Goal: Check status: Check status

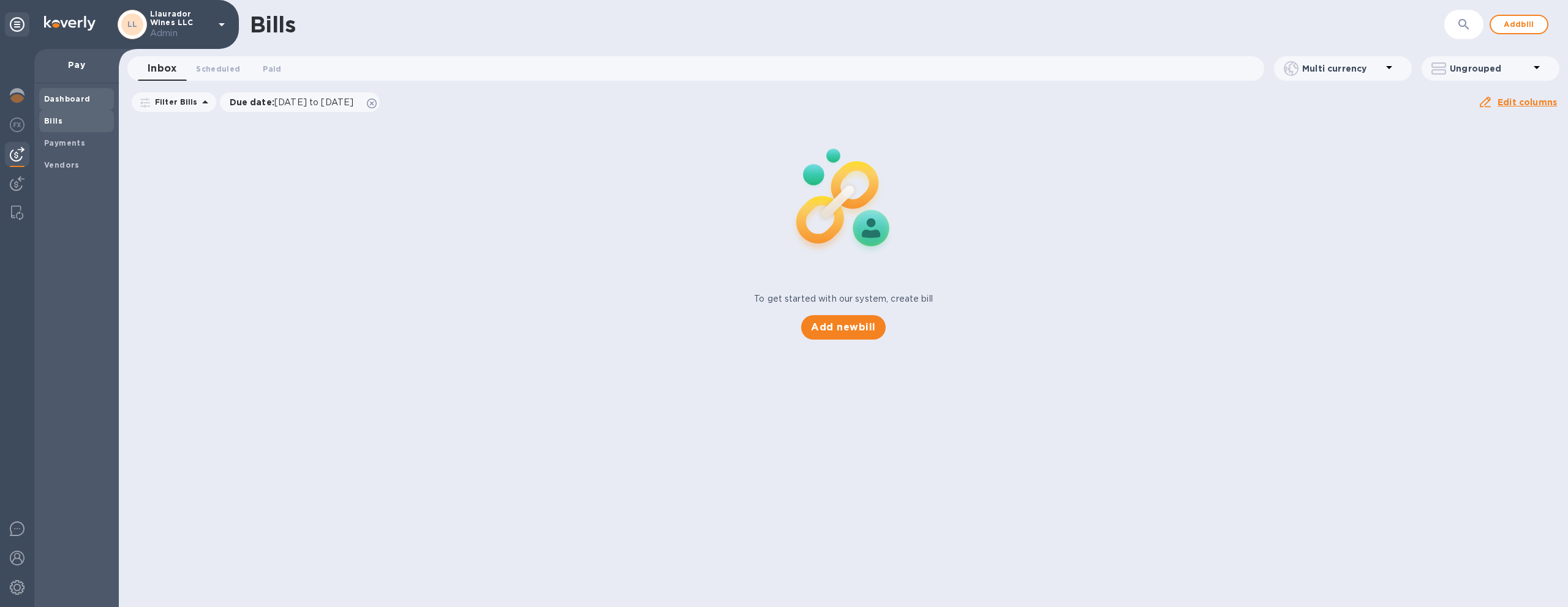
click at [80, 97] on b "Dashboard" at bounding box center [67, 99] width 47 height 9
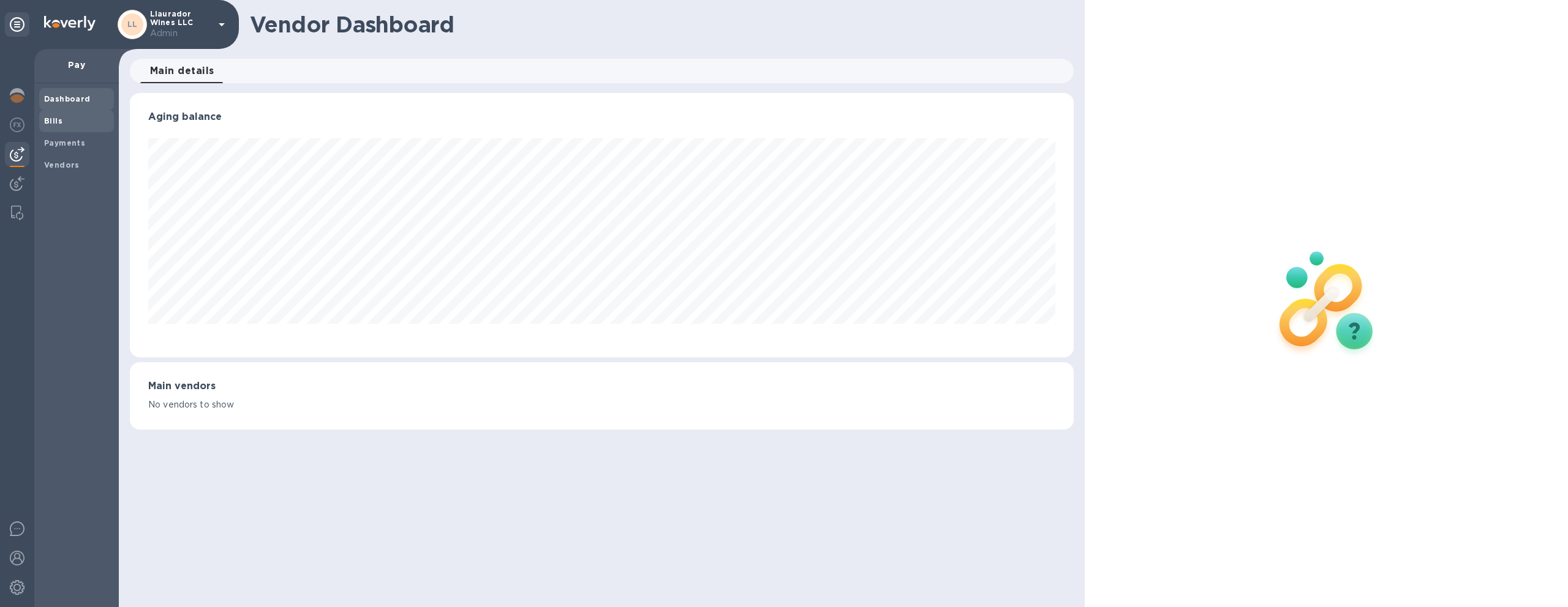
scroll to position [265, 945]
click at [88, 128] on div "Bills" at bounding box center [77, 121] width 75 height 22
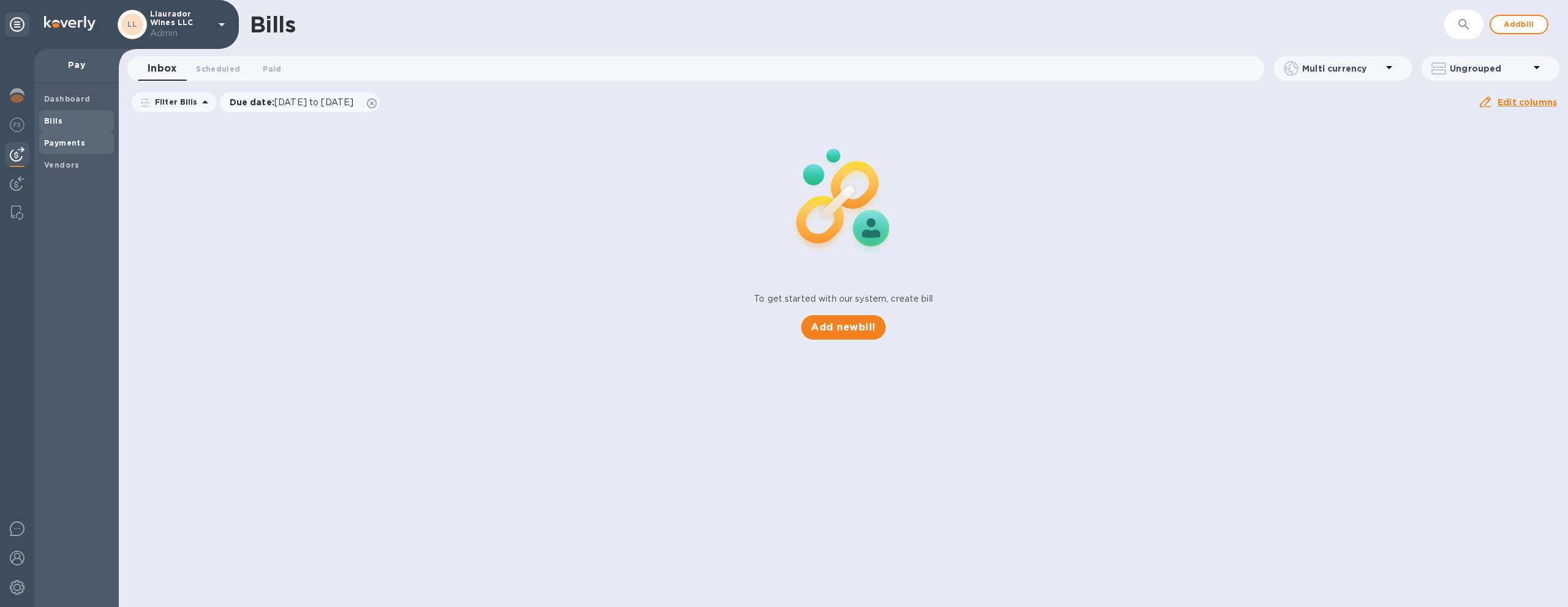
click at [83, 140] on span "Payments" at bounding box center [77, 143] width 65 height 12
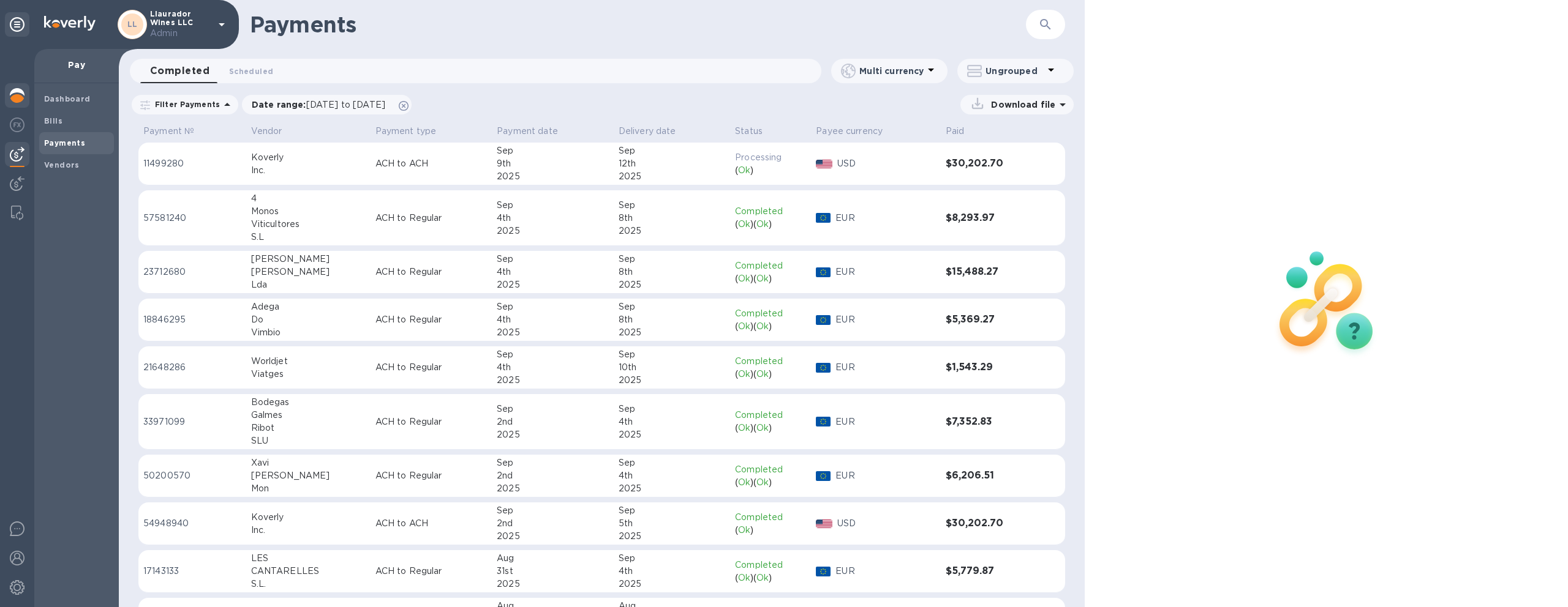
click at [18, 96] on img at bounding box center [17, 96] width 15 height 15
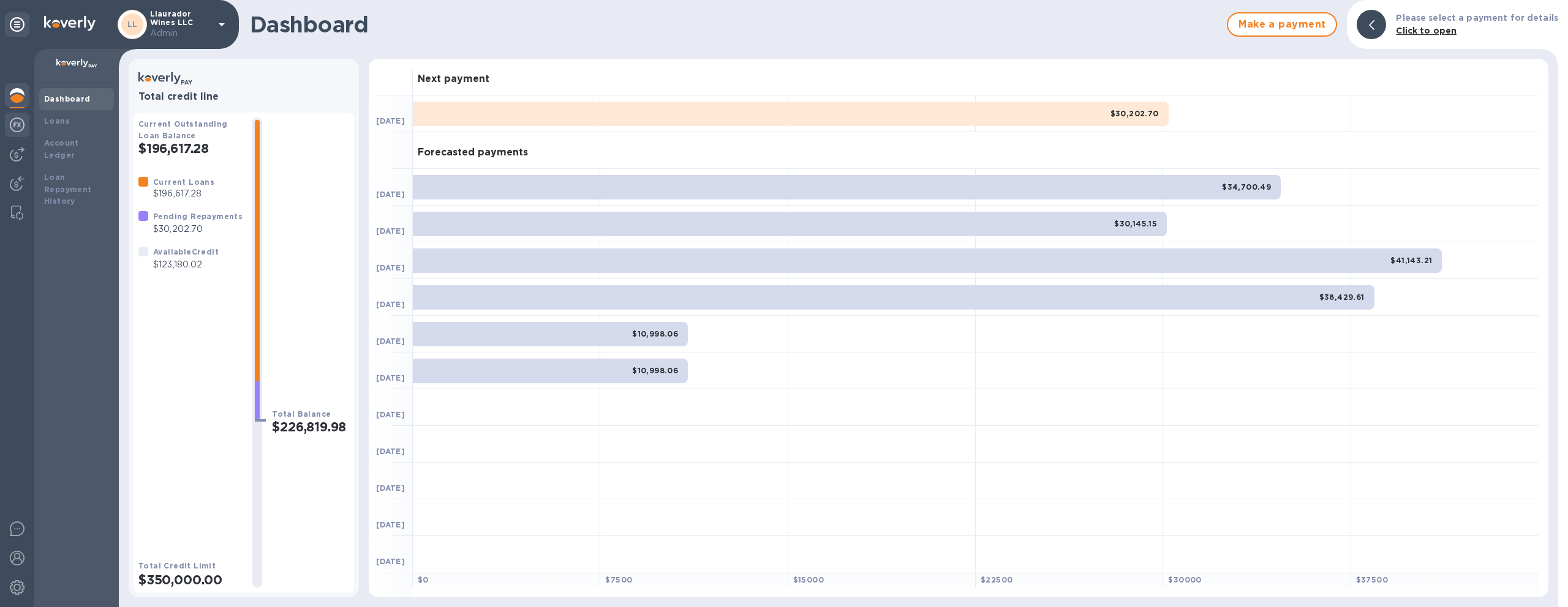
click at [21, 119] on img at bounding box center [17, 125] width 15 height 15
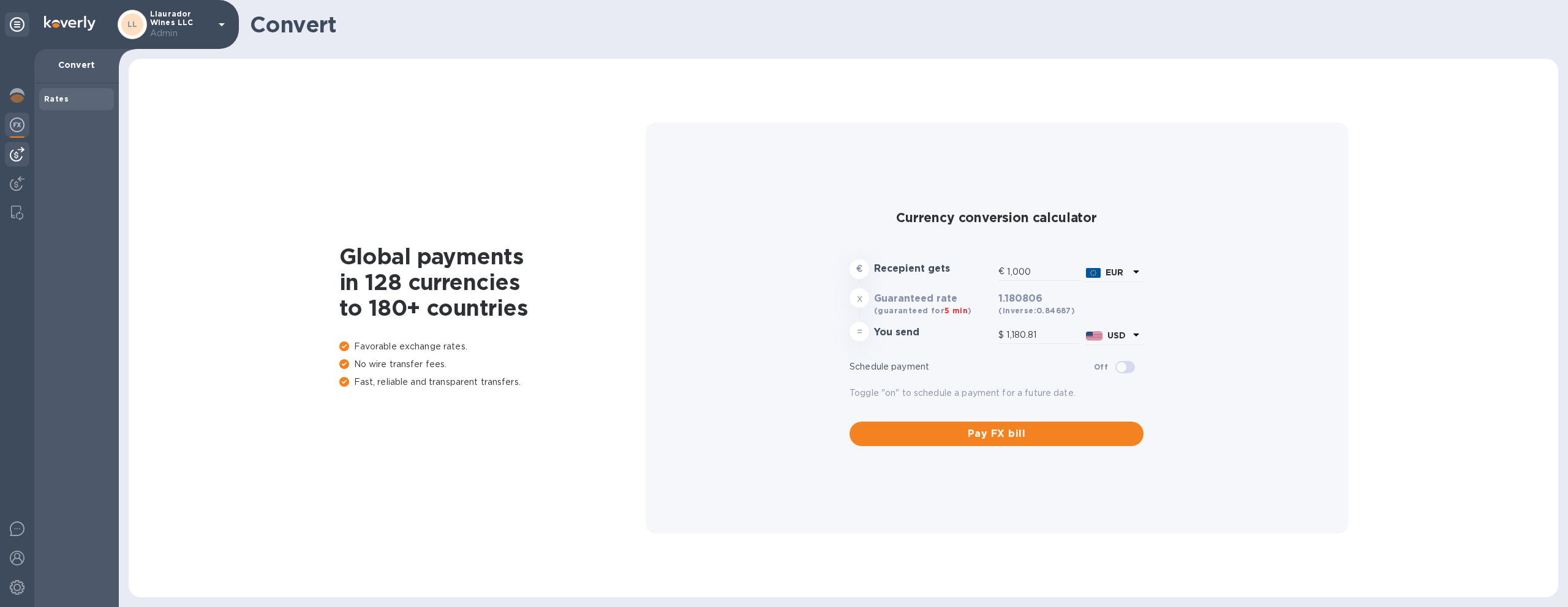
click at [11, 155] on img at bounding box center [17, 154] width 15 height 15
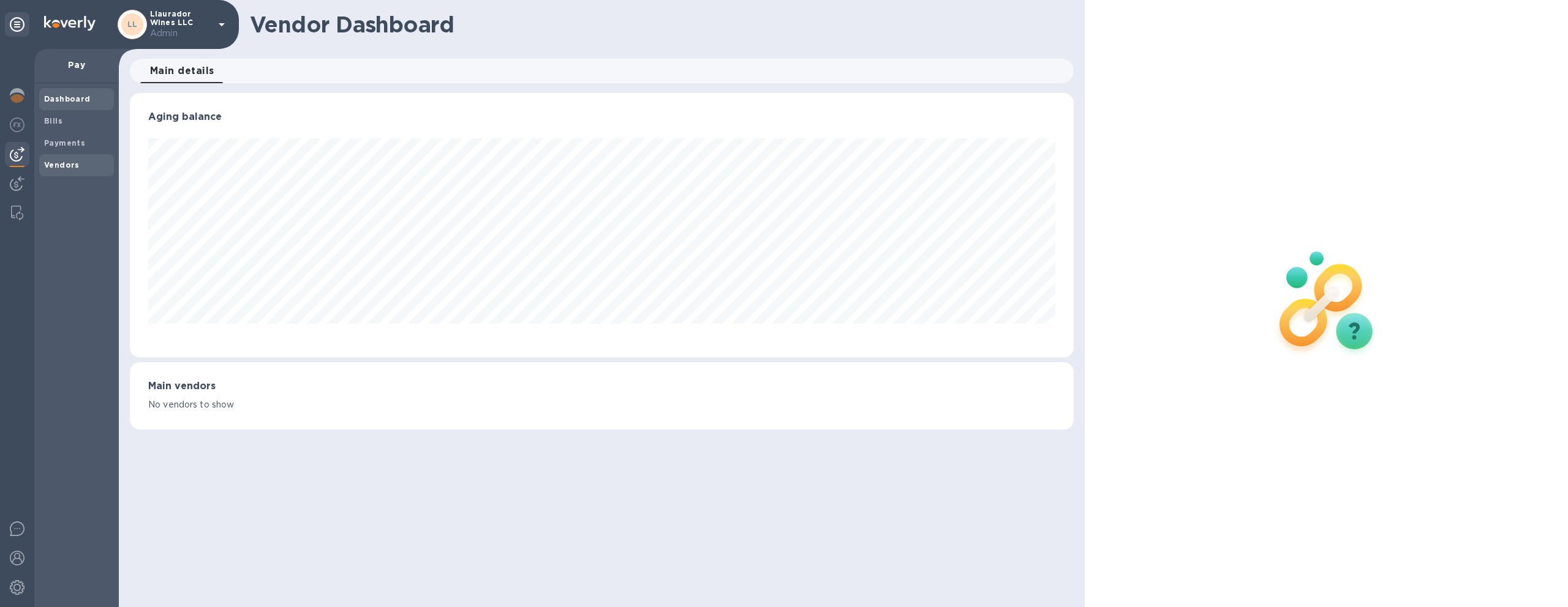
scroll to position [265, 945]
click at [20, 184] on img at bounding box center [17, 184] width 15 height 15
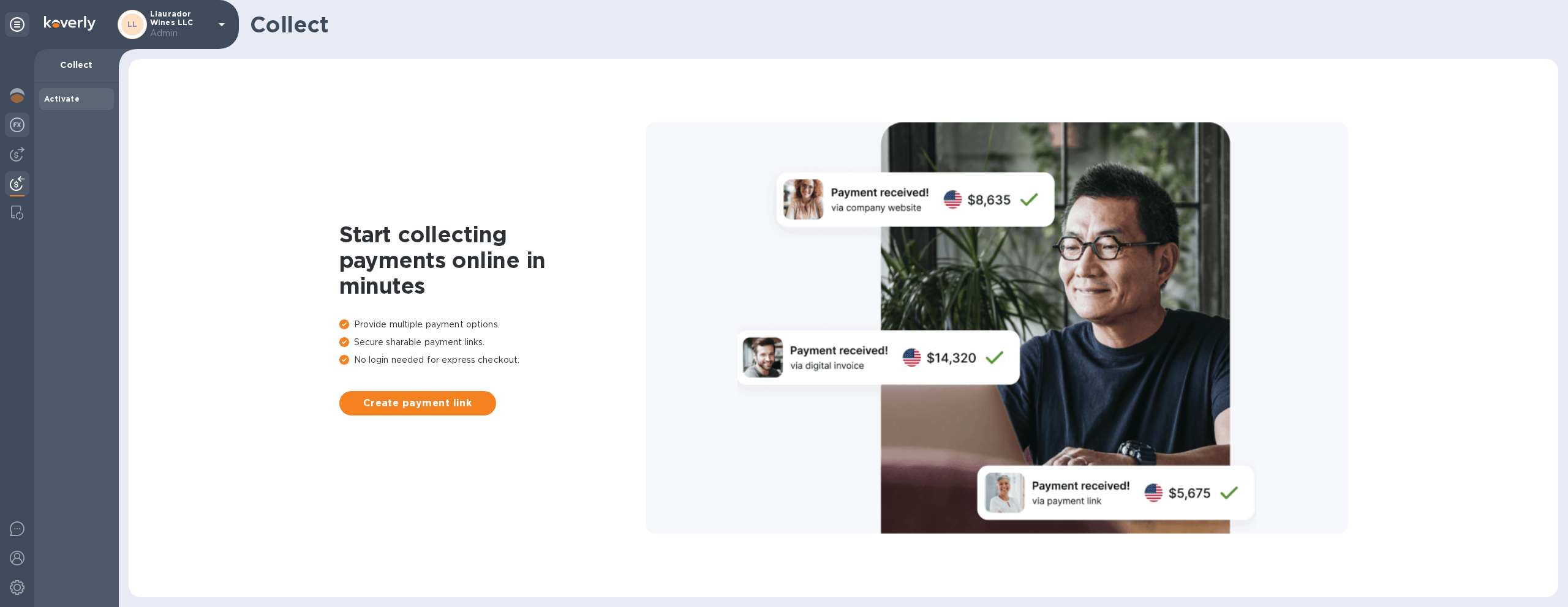
click at [18, 127] on img at bounding box center [17, 125] width 15 height 15
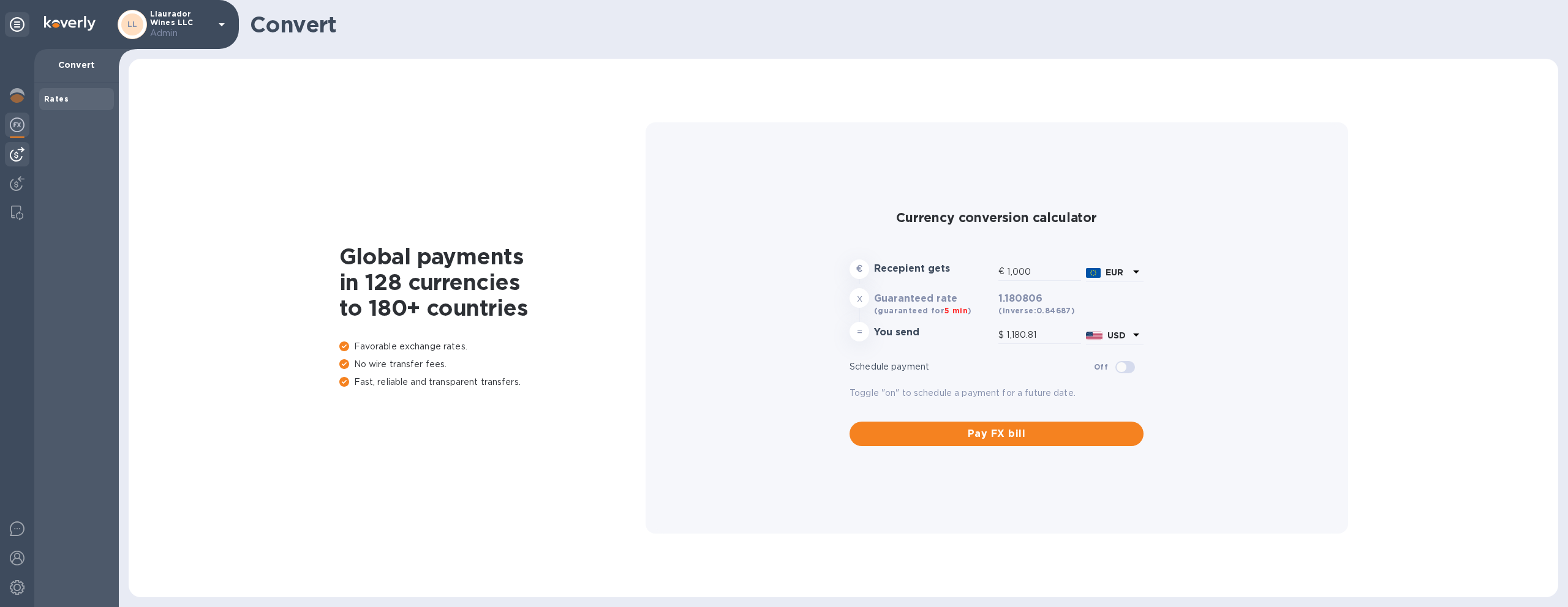
click at [14, 163] on div at bounding box center [17, 154] width 25 height 25
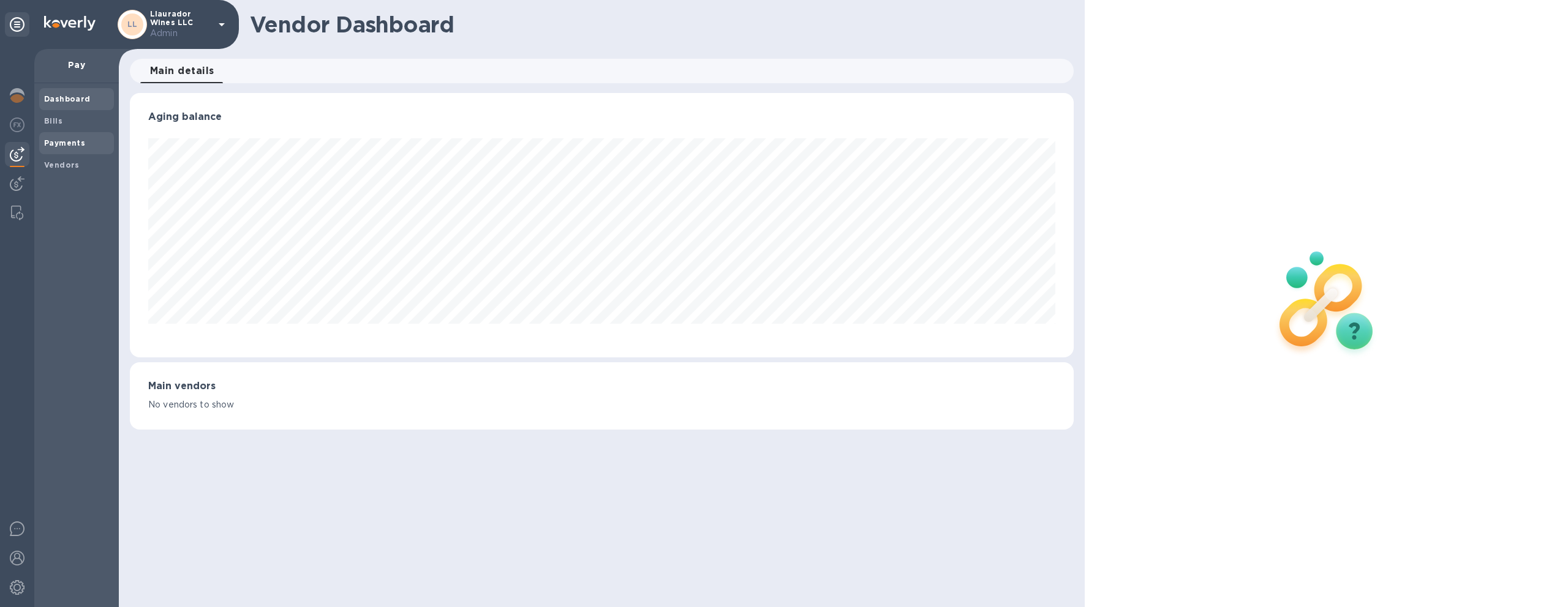
click at [66, 145] on b "Payments" at bounding box center [64, 143] width 41 height 9
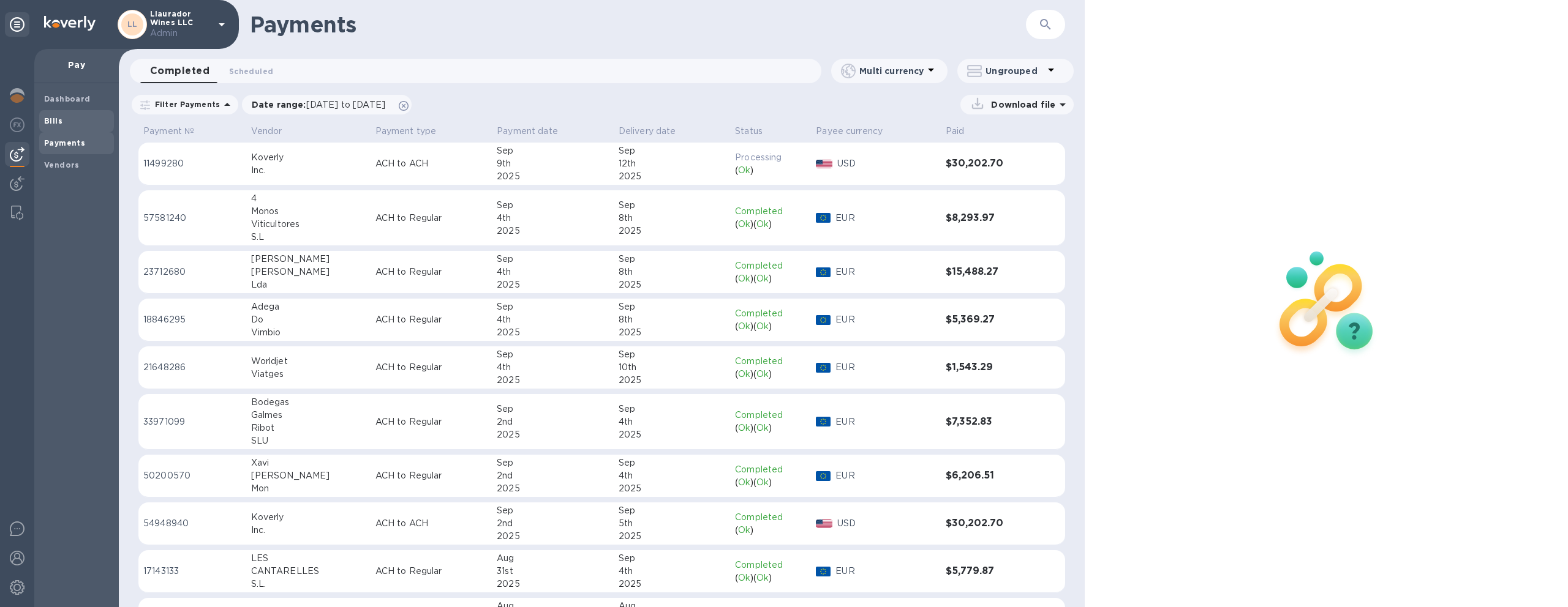
click at [69, 126] on span "Bills" at bounding box center [77, 121] width 65 height 12
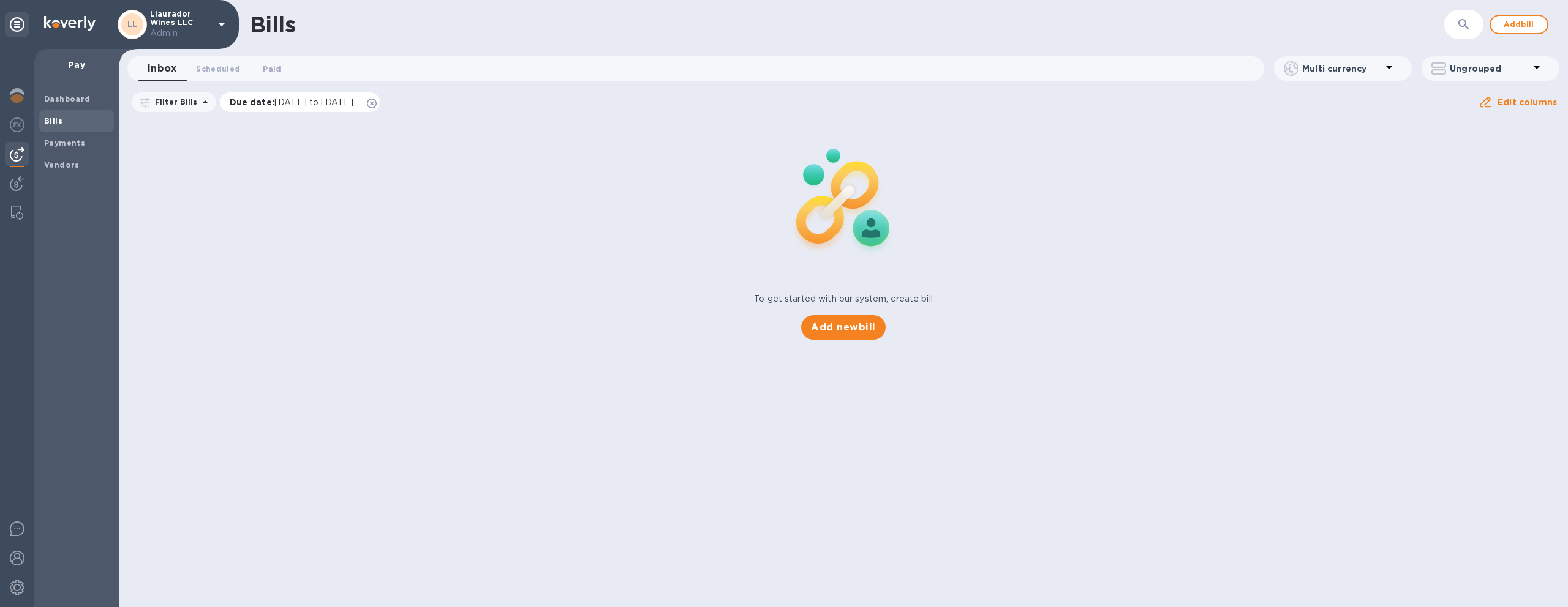
click at [377, 103] on icon at bounding box center [372, 104] width 10 height 10
click at [71, 142] on b "Payments" at bounding box center [64, 143] width 41 height 9
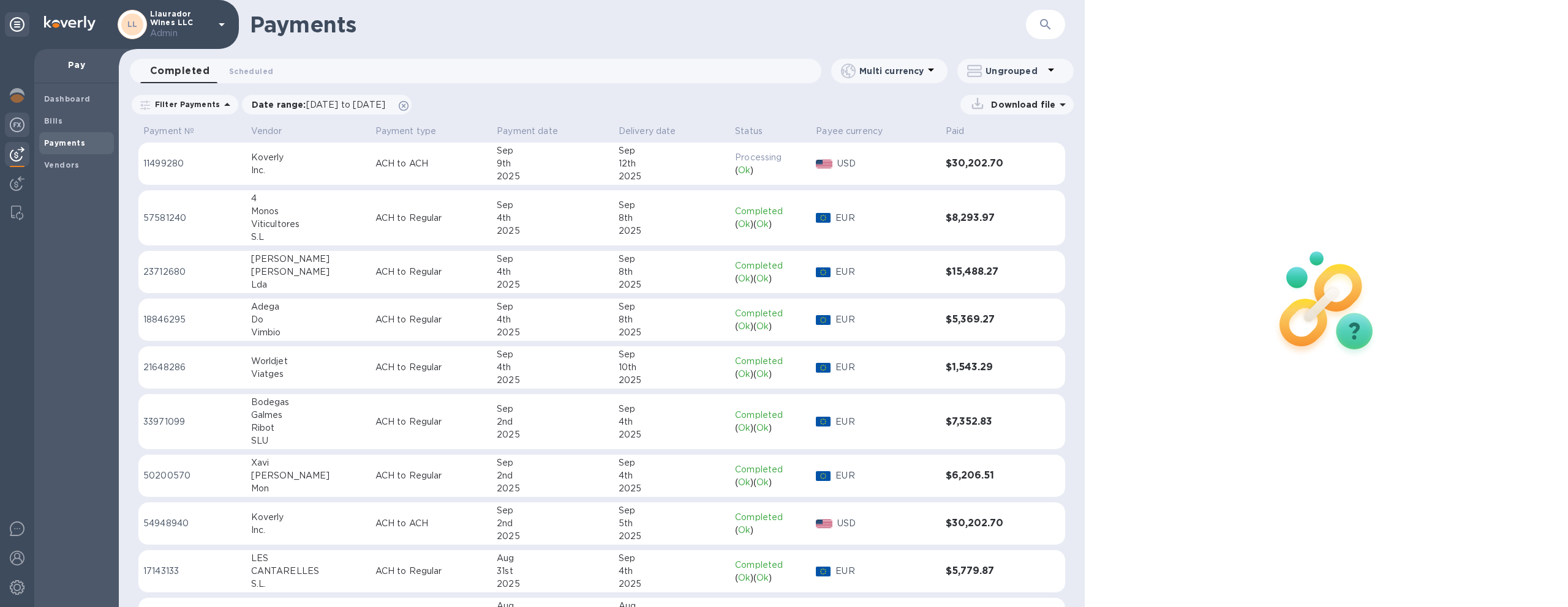
click at [20, 132] on div at bounding box center [17, 126] width 25 height 27
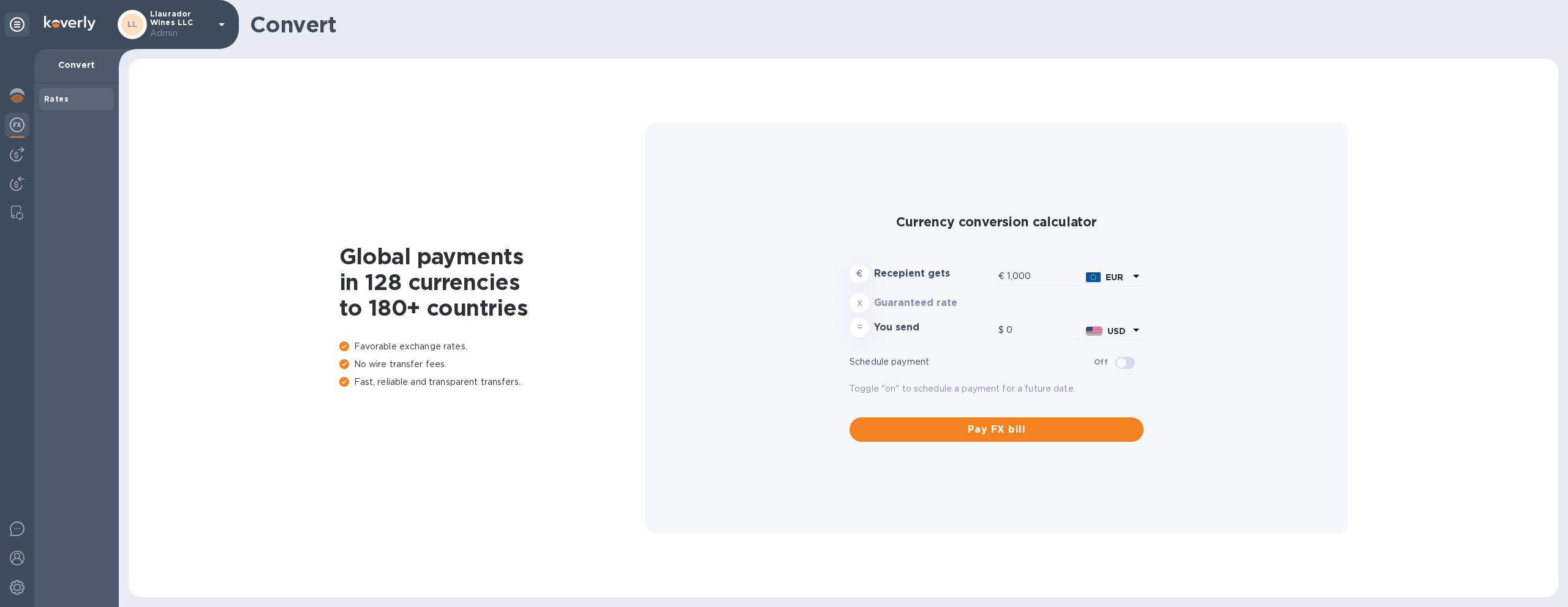
type input "1,180.81"
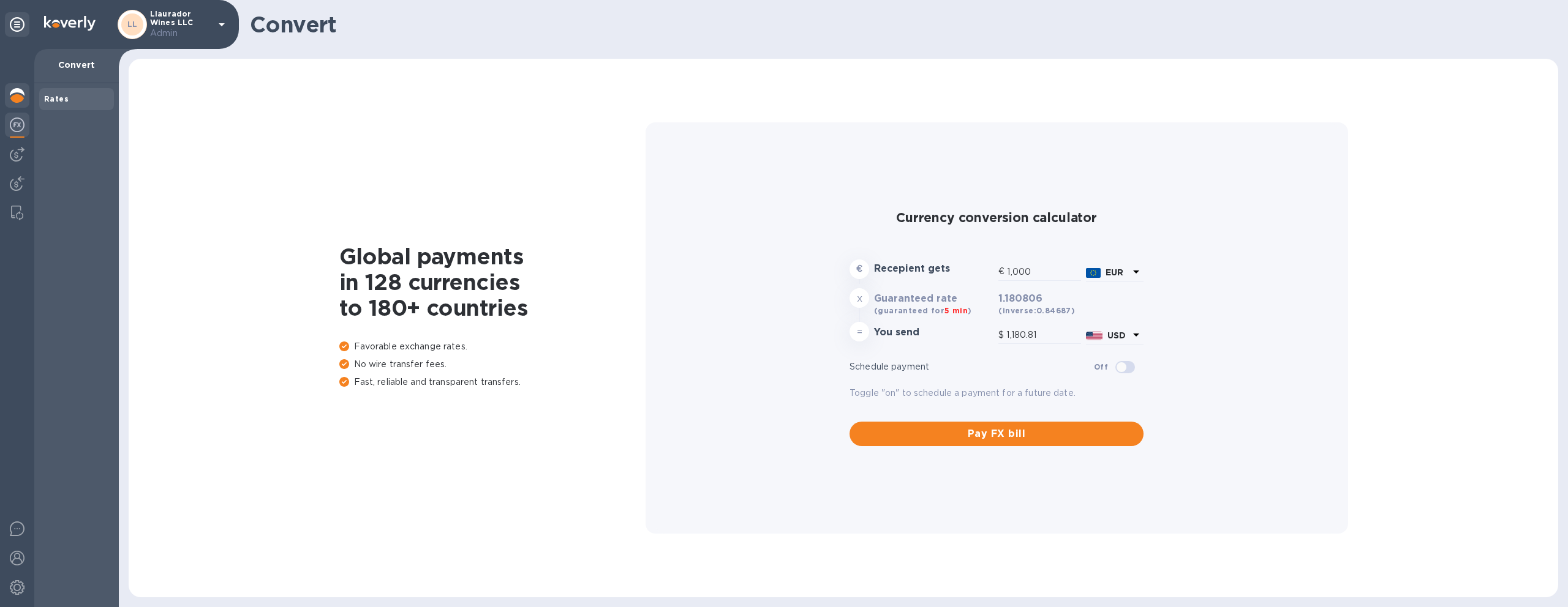
click at [19, 97] on img at bounding box center [17, 96] width 15 height 15
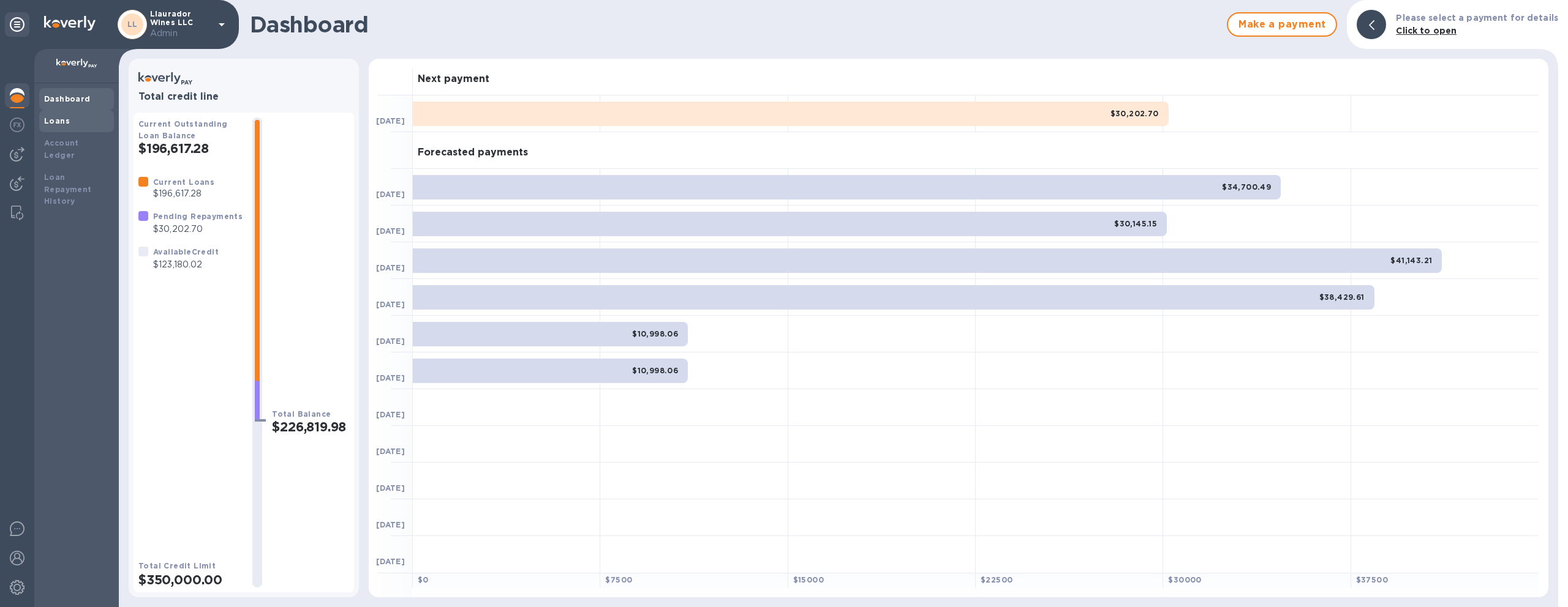
click at [91, 124] on div "Loans" at bounding box center [77, 121] width 65 height 12
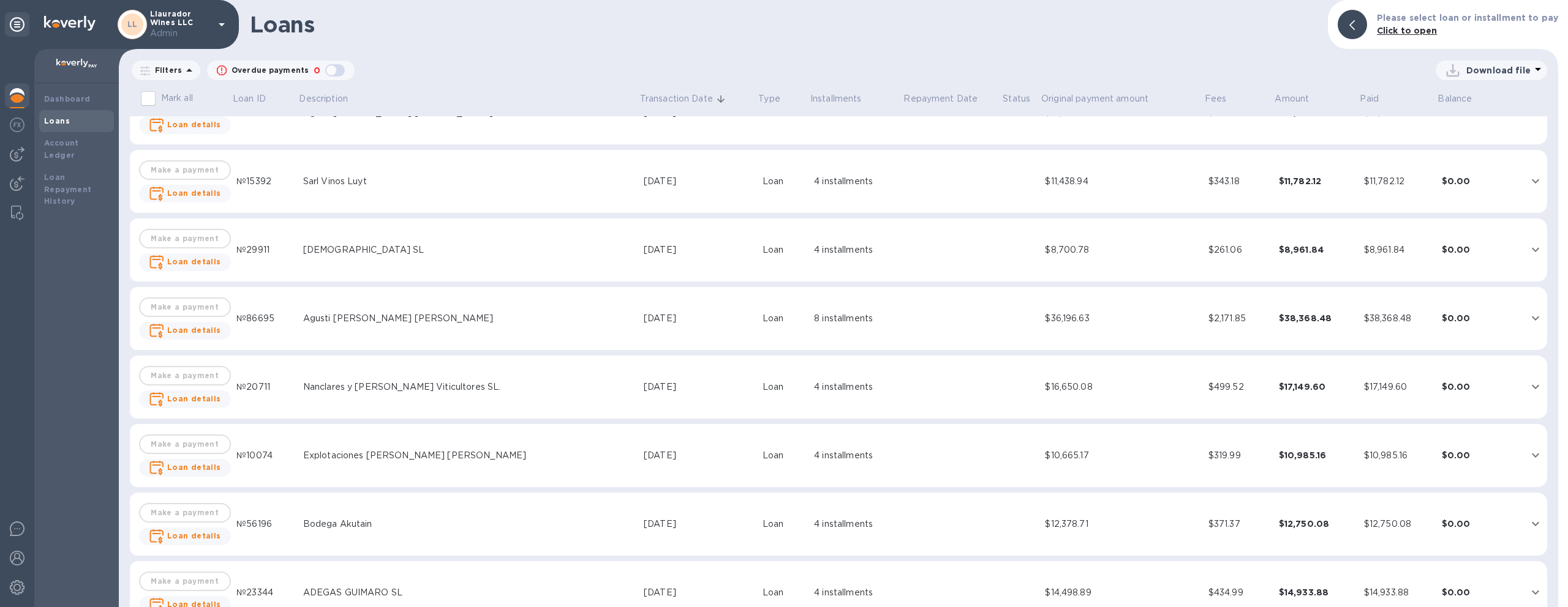
scroll to position [4637, 0]
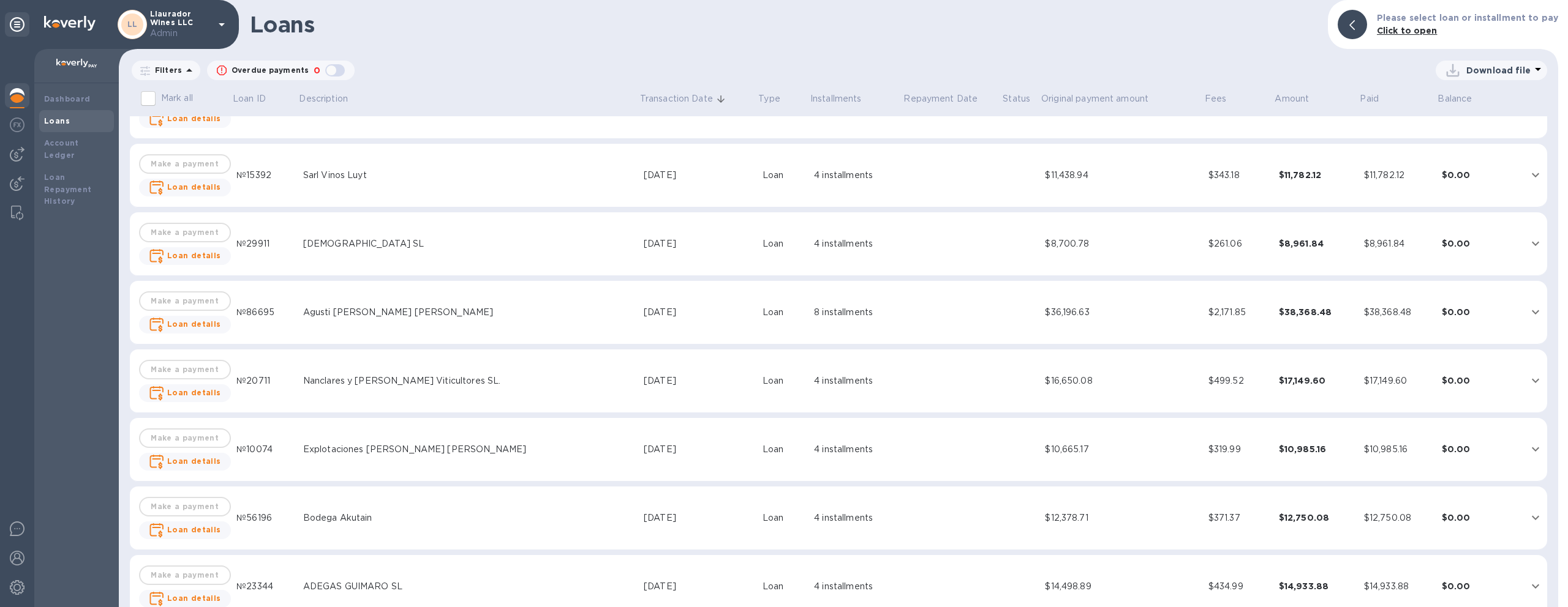
click at [1146, 455] on div "$10,665.17" at bounding box center [1122, 450] width 153 height 13
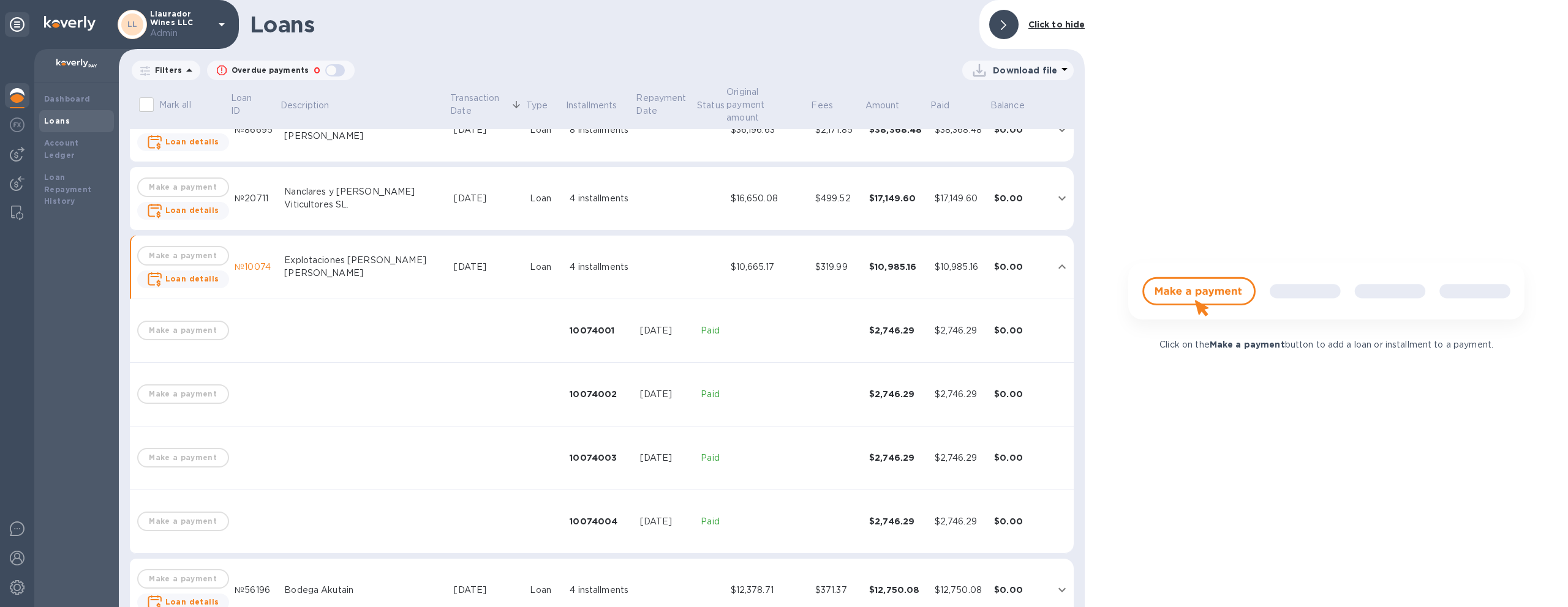
scroll to position [4833, 0]
